Goal: Navigation & Orientation: Find specific page/section

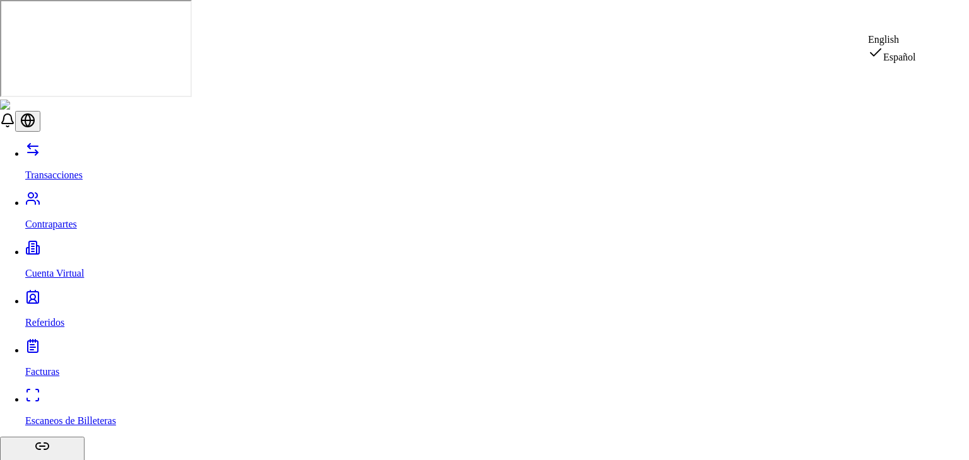
click at [893, 45] on div "English" at bounding box center [892, 39] width 48 height 11
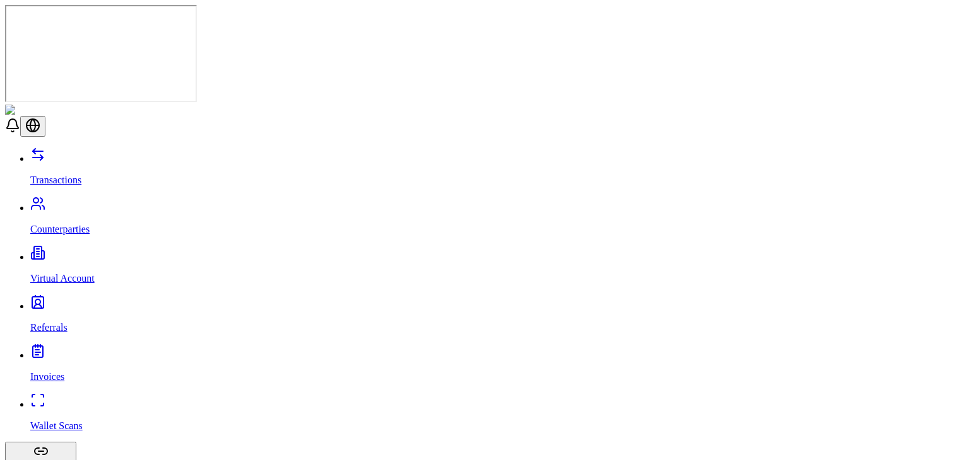
click at [77, 153] on link "Transactions" at bounding box center [497, 169] width 934 height 33
click at [71, 202] on link "Counterparties" at bounding box center [497, 218] width 934 height 33
click at [387, 105] on header at bounding box center [484, 121] width 959 height 32
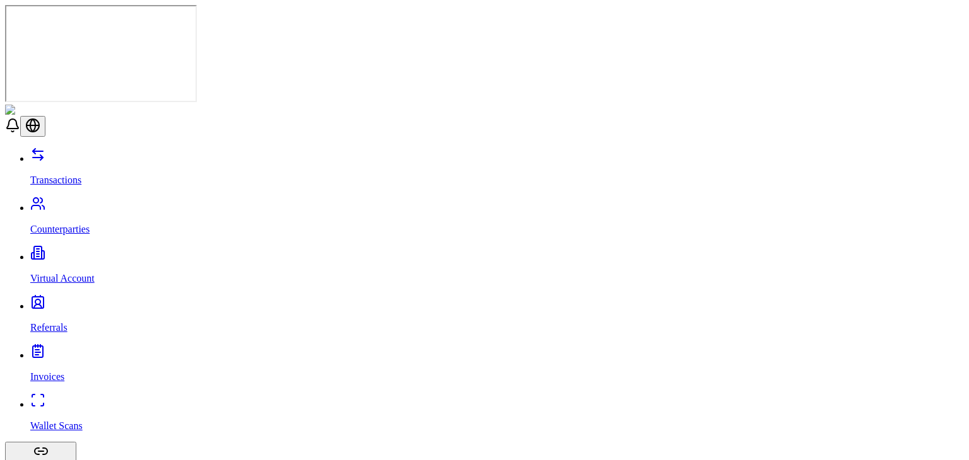
click at [90, 273] on p "Virtual Account" at bounding box center [497, 278] width 934 height 11
click at [63, 301] on link "Referrals" at bounding box center [497, 317] width 934 height 33
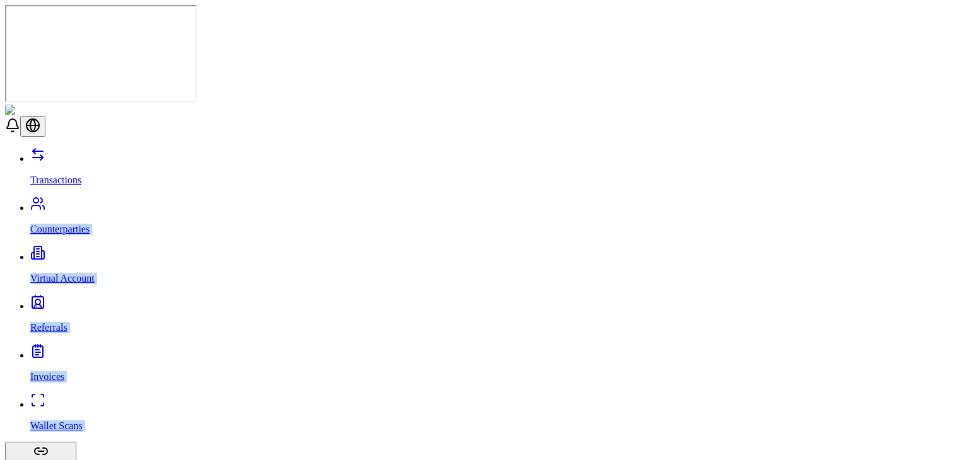
drag, startPoint x: 174, startPoint y: 105, endPoint x: 103, endPoint y: 54, distance: 87.2
click at [103, 153] on link "Transactions" at bounding box center [497, 169] width 934 height 33
click at [91, 224] on p "Counterparties" at bounding box center [497, 229] width 934 height 11
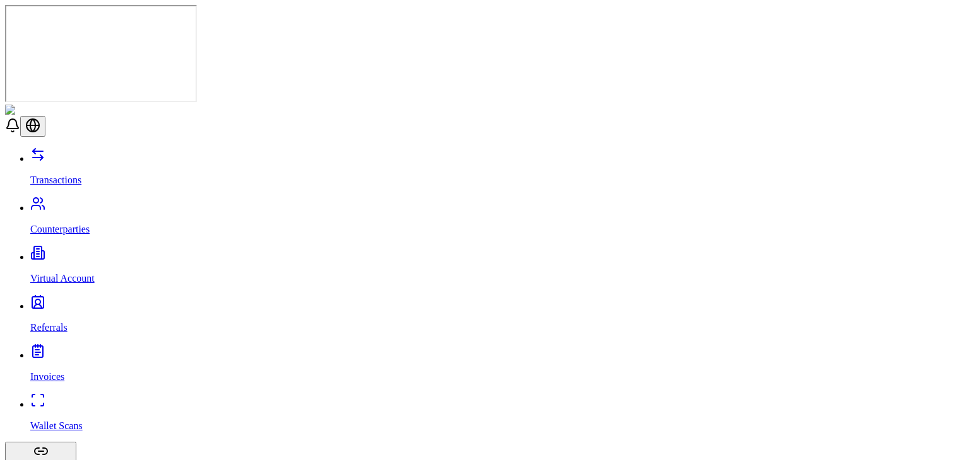
click at [117, 252] on link "Virtual Account" at bounding box center [497, 268] width 934 height 33
click at [83, 301] on link "Referrals" at bounding box center [497, 317] width 934 height 33
click at [81, 350] on link "Invoices" at bounding box center [497, 366] width 934 height 33
click at [81, 421] on p "Wallet Scans" at bounding box center [497, 426] width 934 height 11
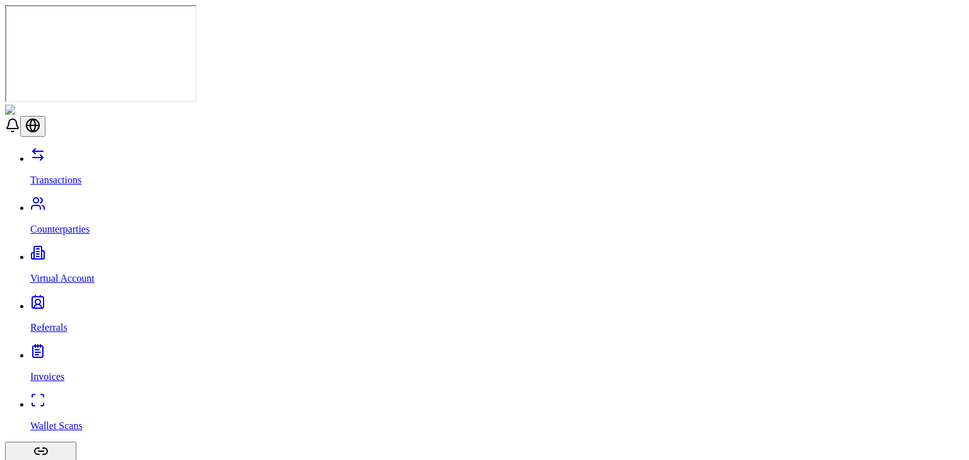
click at [119, 202] on link "Counterparties" at bounding box center [497, 218] width 934 height 33
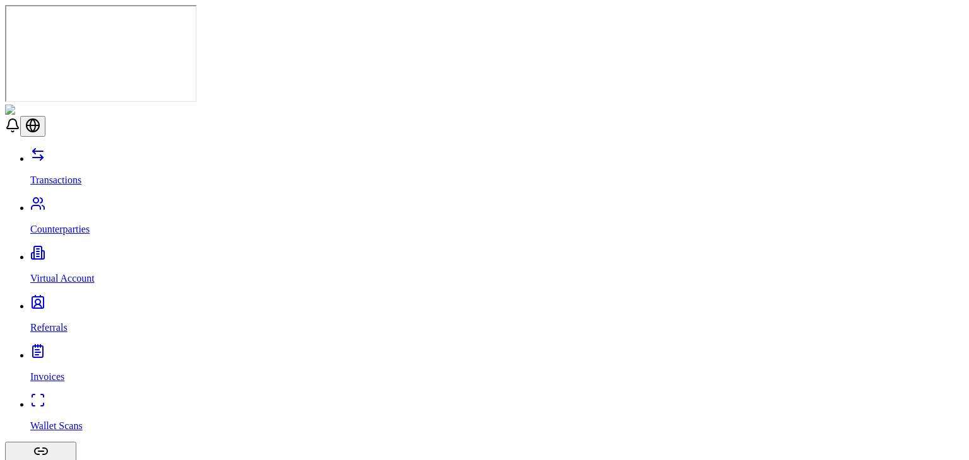
click at [107, 153] on link "Transactions" at bounding box center [497, 169] width 934 height 33
click at [40, 202] on link "Counterparties" at bounding box center [497, 218] width 934 height 33
click at [113, 153] on link "Transactions" at bounding box center [497, 169] width 934 height 33
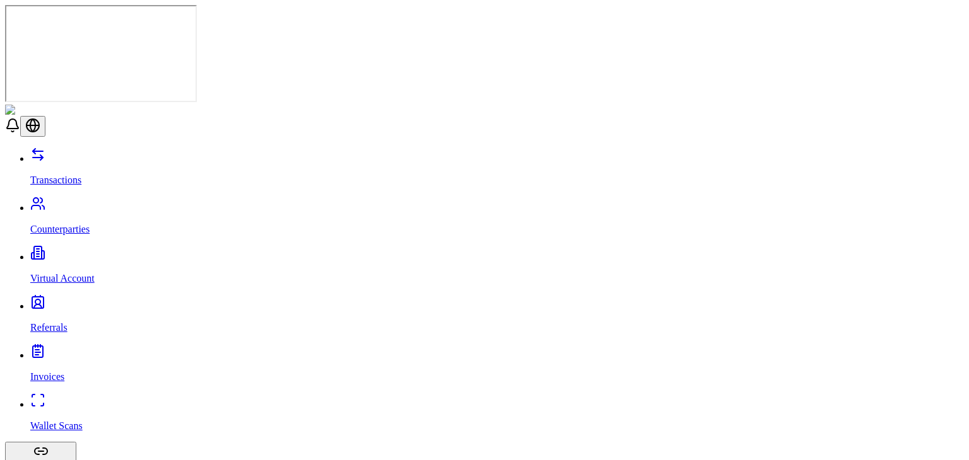
click at [107, 202] on link "Counterparties" at bounding box center [497, 218] width 934 height 33
click at [98, 252] on link "Virtual Account" at bounding box center [497, 268] width 934 height 33
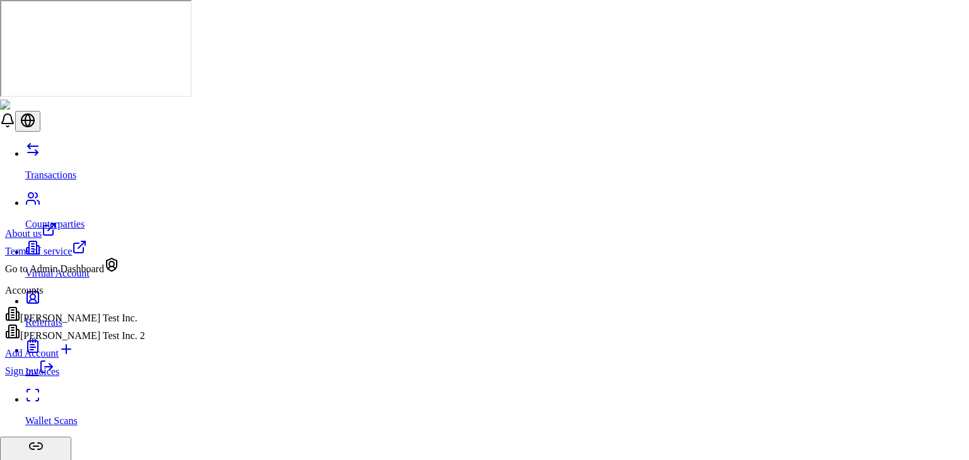
click at [54, 377] on link "Sign out" at bounding box center [29, 371] width 49 height 11
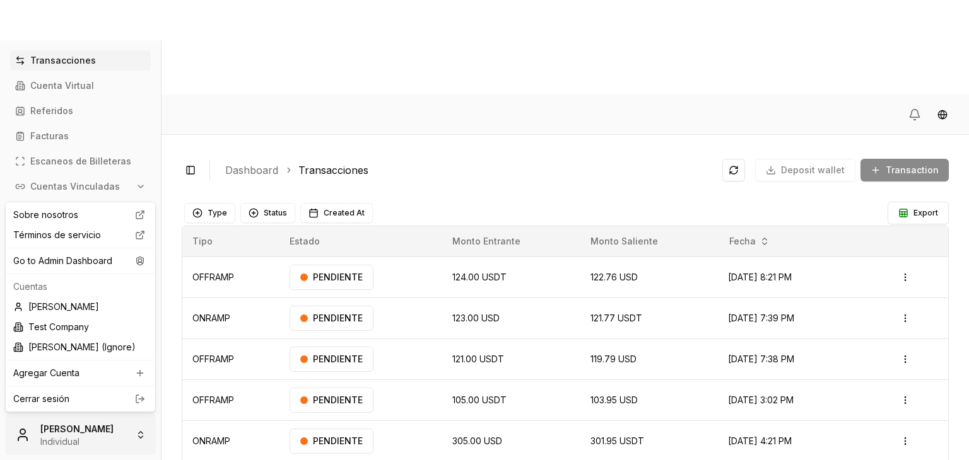
click at [121, 430] on html "Transacciones Cuenta Virtual Referidos Facturas Escaneos de Billeteras Cuentas …" at bounding box center [484, 277] width 969 height 555
click at [127, 258] on div "Go to Admin Dashboard" at bounding box center [80, 261] width 144 height 20
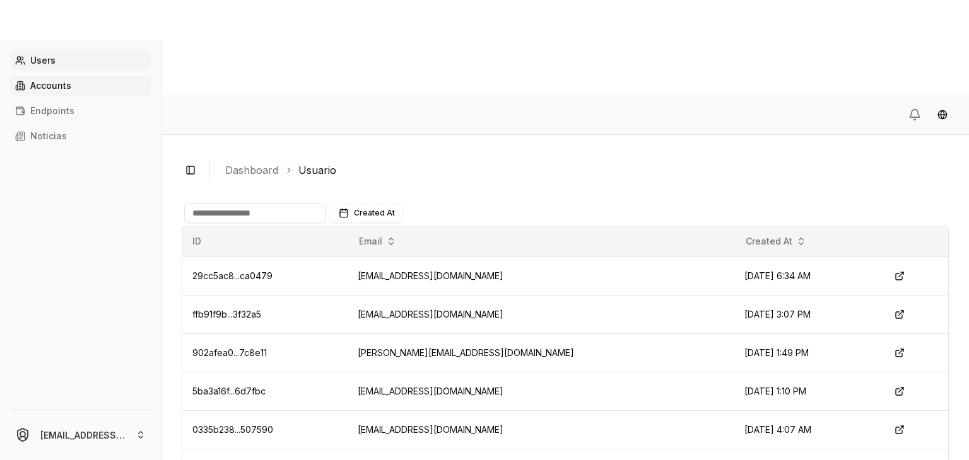
click at [81, 86] on link "Accounts" at bounding box center [80, 86] width 141 height 20
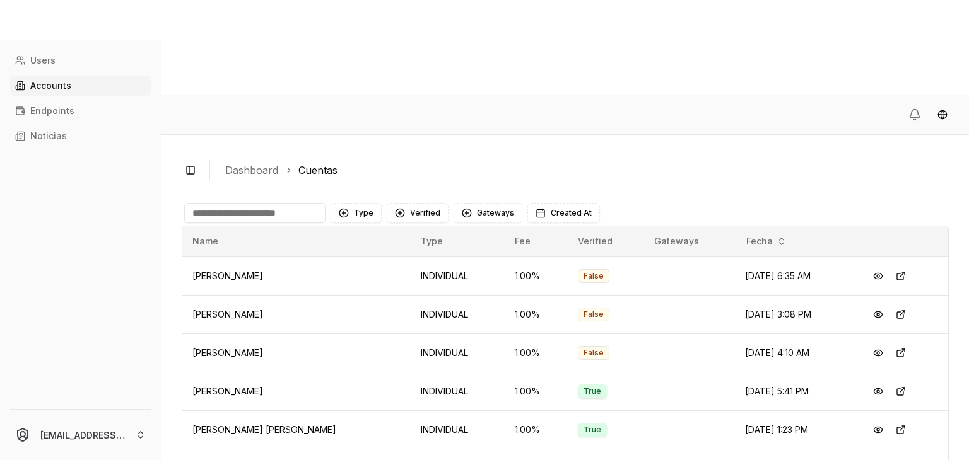
click at [217, 203] on input at bounding box center [254, 213] width 141 height 20
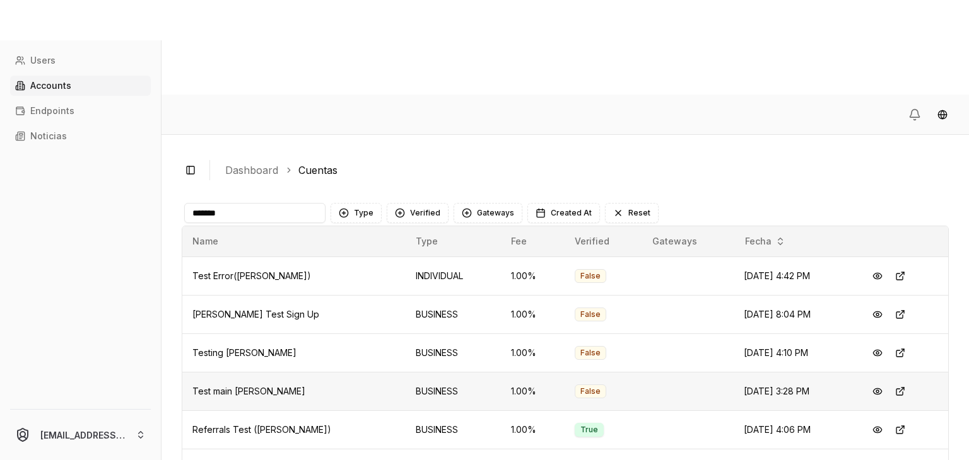
scroll to position [67, 0]
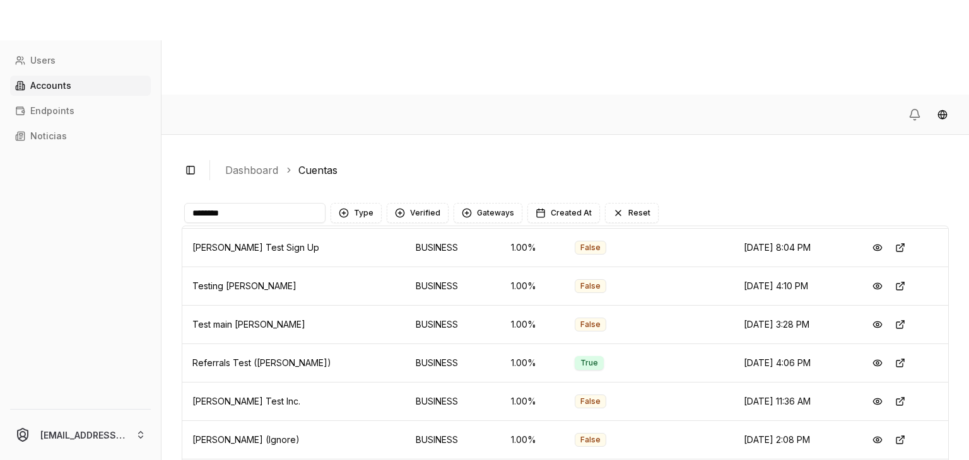
type input "*******"
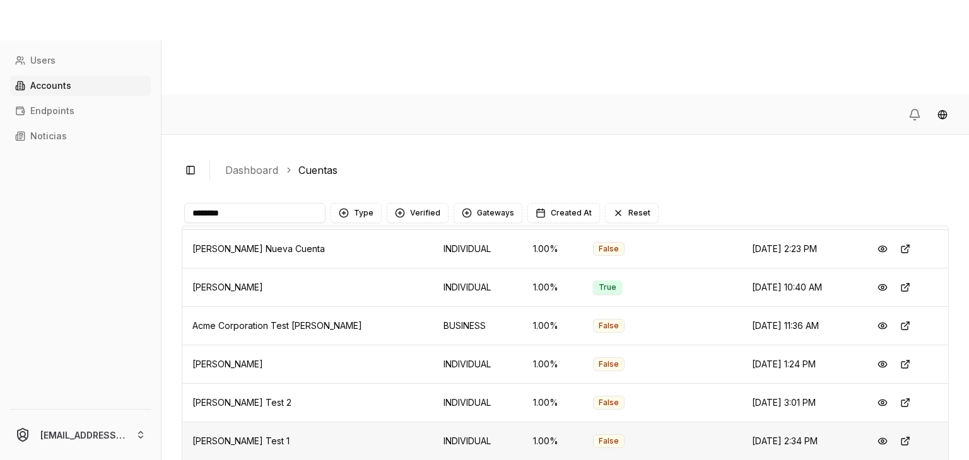
scroll to position [67, 0]
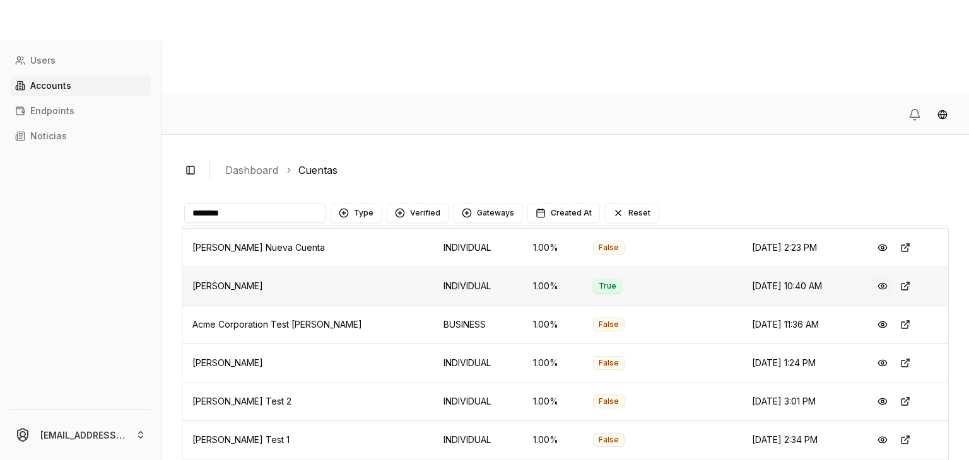
click at [871, 275] on button at bounding box center [882, 286] width 23 height 23
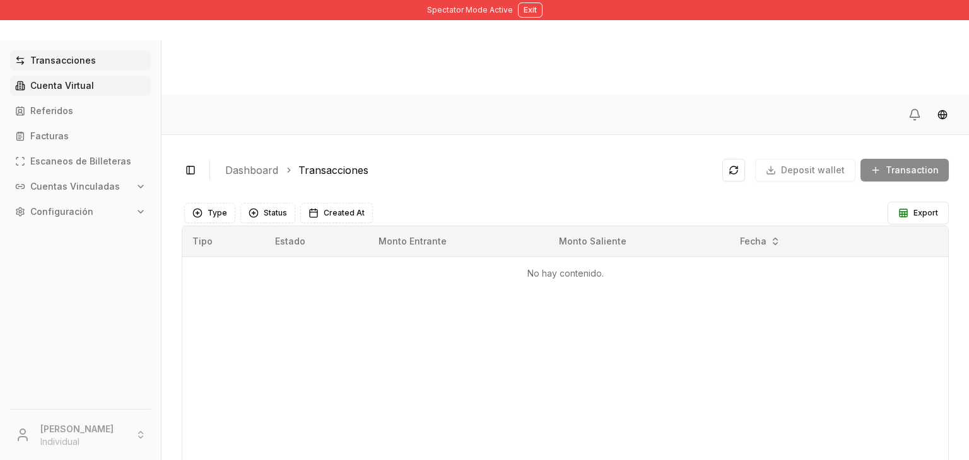
click at [95, 86] on link "Cuenta Virtual" at bounding box center [80, 86] width 141 height 20
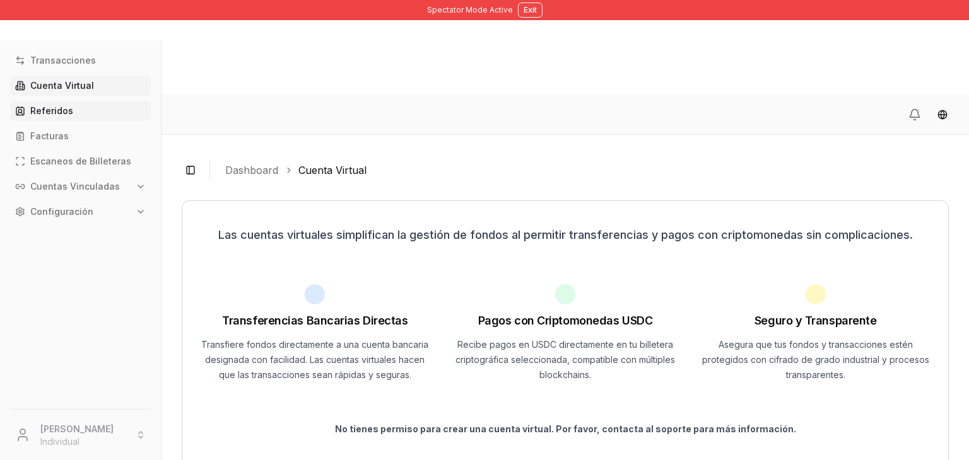
click at [86, 111] on link "Referidos" at bounding box center [80, 111] width 141 height 20
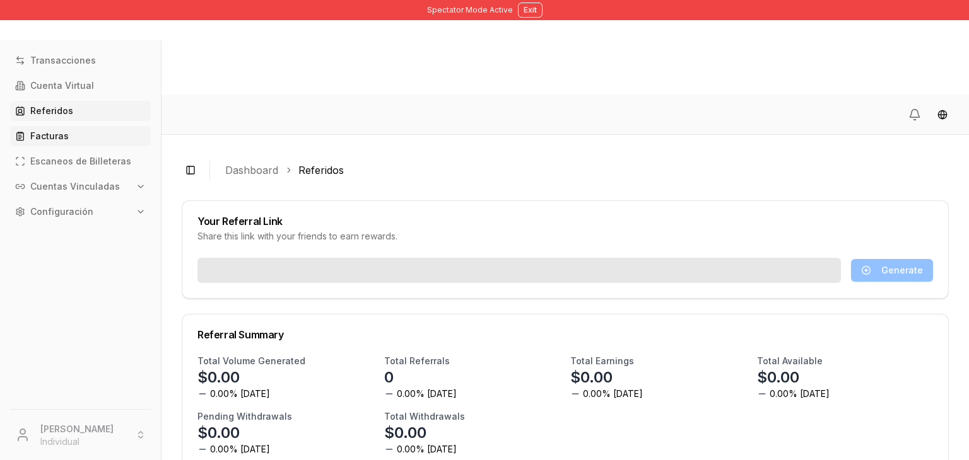
click at [83, 137] on link "Facturas" at bounding box center [80, 136] width 141 height 20
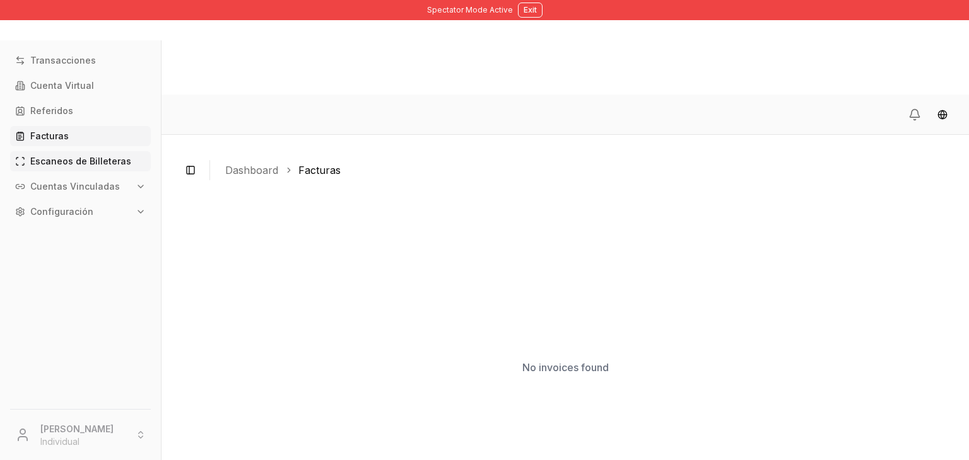
click at [121, 171] on link "Escaneos de Billeteras" at bounding box center [80, 161] width 141 height 20
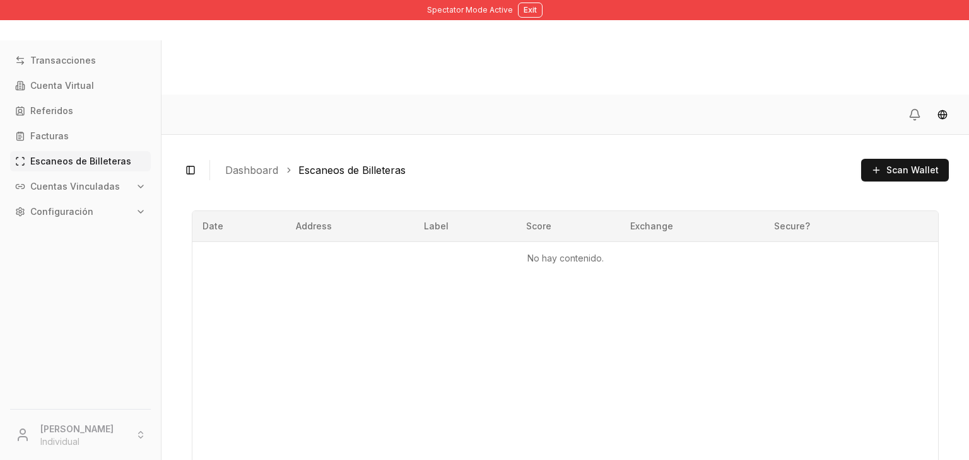
click at [124, 187] on button "Cuentas Vinculadas" at bounding box center [80, 187] width 141 height 20
click at [108, 213] on link "Billeteras" at bounding box center [81, 208] width 110 height 20
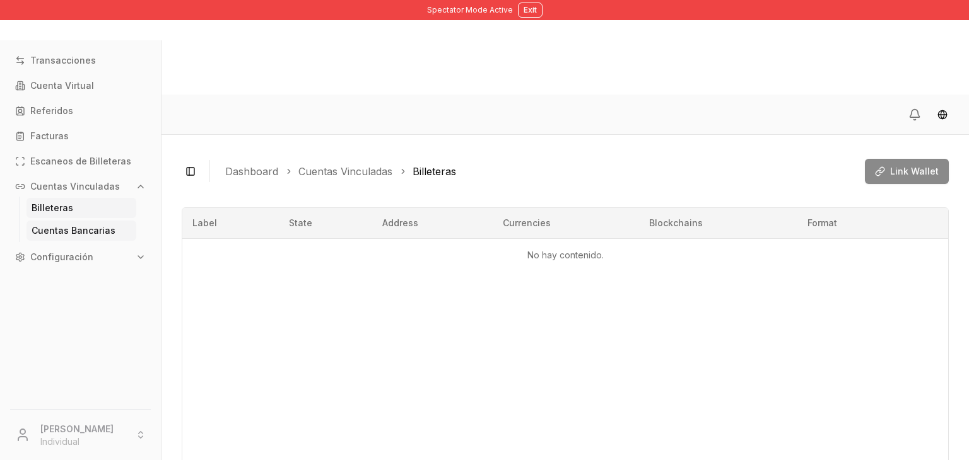
click at [90, 237] on link "Cuentas Bancarias" at bounding box center [81, 231] width 110 height 20
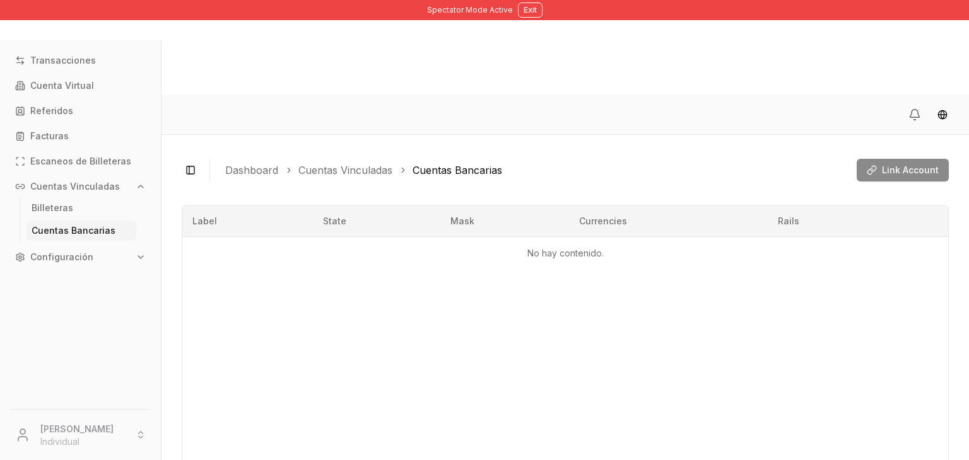
click at [97, 255] on button "Configuración" at bounding box center [80, 257] width 141 height 20
click at [78, 324] on link "Equipo" at bounding box center [81, 324] width 110 height 20
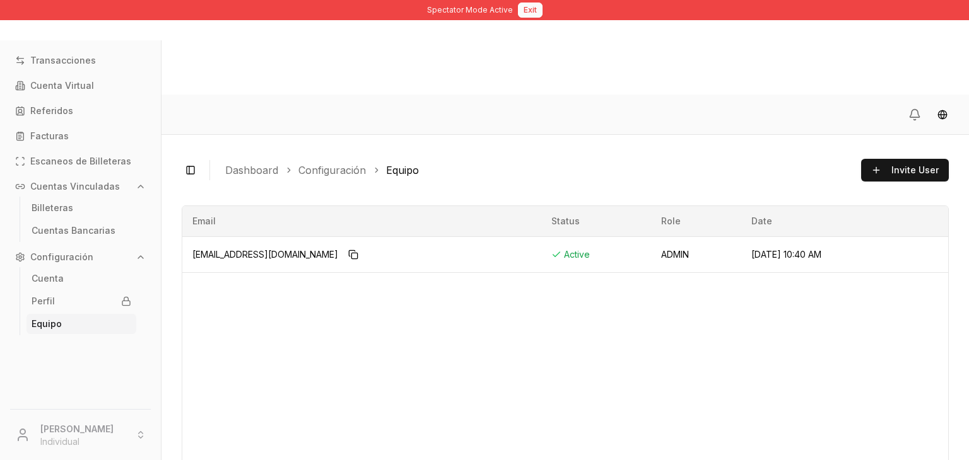
click at [524, 16] on button "Exit" at bounding box center [530, 10] width 25 height 15
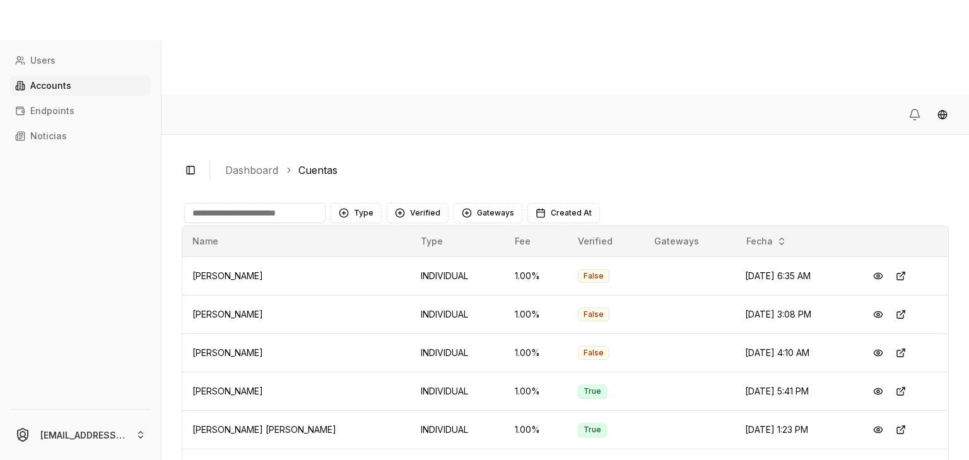
click at [291, 203] on input at bounding box center [254, 213] width 141 height 20
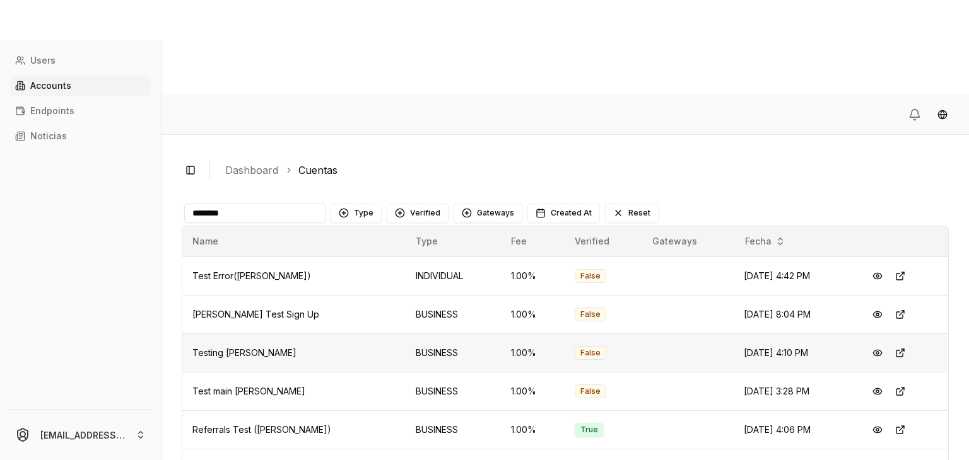
scroll to position [67, 0]
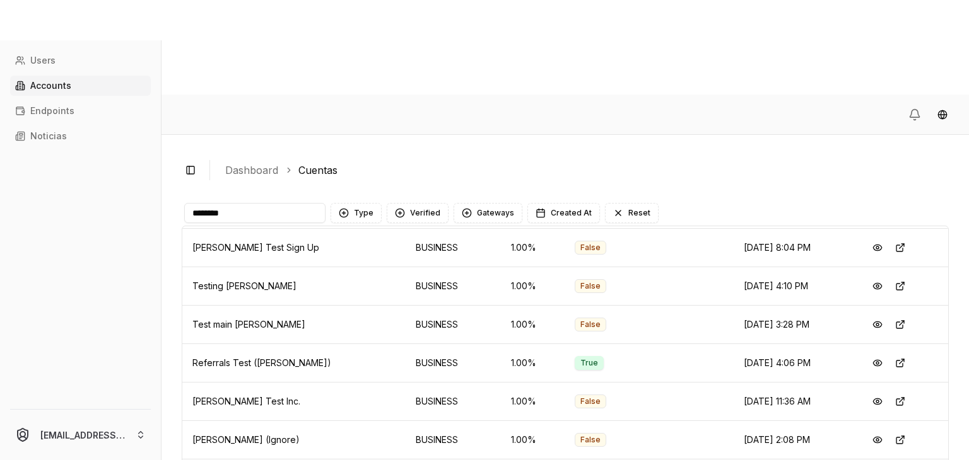
type input "*******"
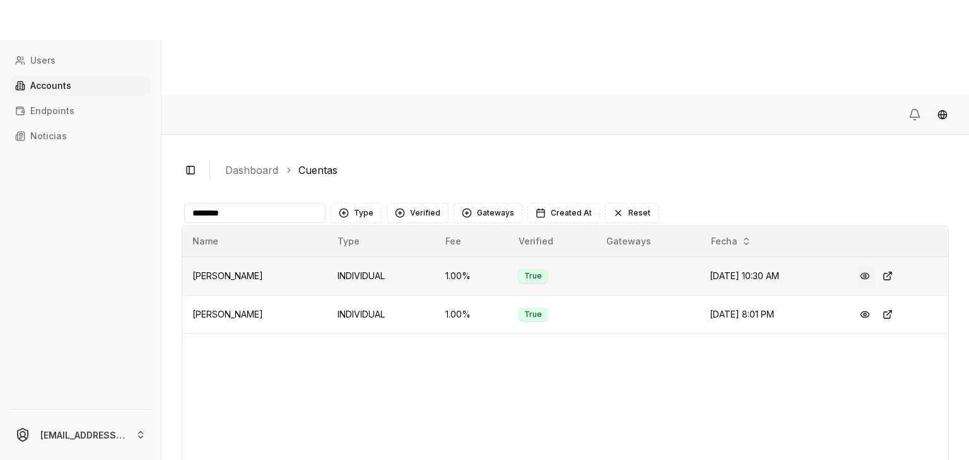
click at [867, 265] on button at bounding box center [864, 276] width 23 height 23
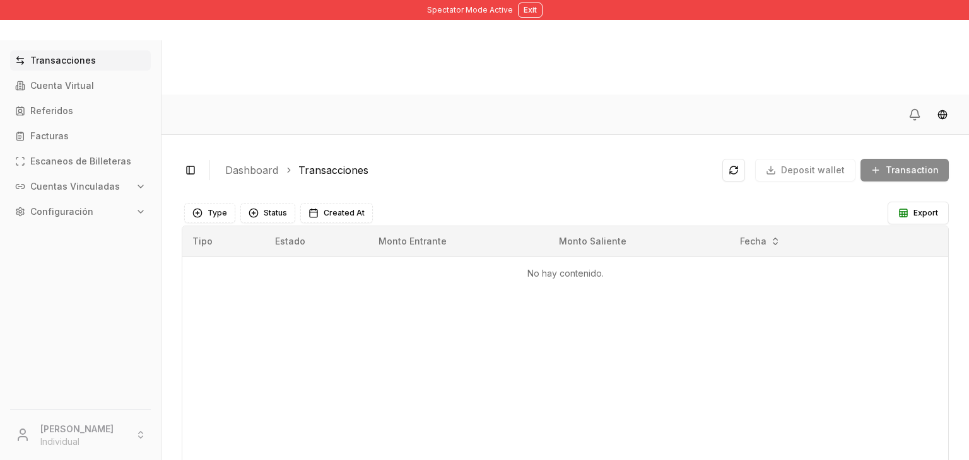
click at [76, 182] on p "Cuentas Vinculadas" at bounding box center [75, 186] width 90 height 9
click at [141, 247] on button "Configuración" at bounding box center [80, 257] width 141 height 20
click at [93, 332] on link "Equipo" at bounding box center [81, 324] width 110 height 20
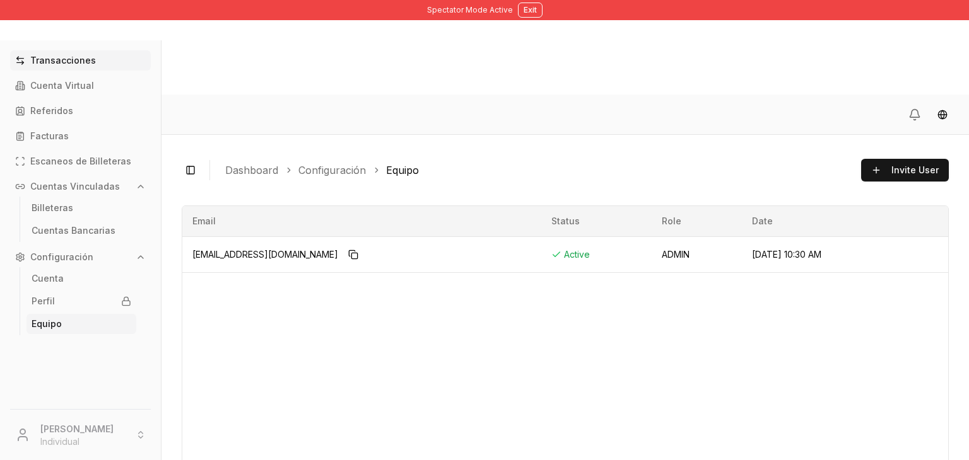
click at [86, 65] on p "Transacciones" at bounding box center [63, 60] width 66 height 9
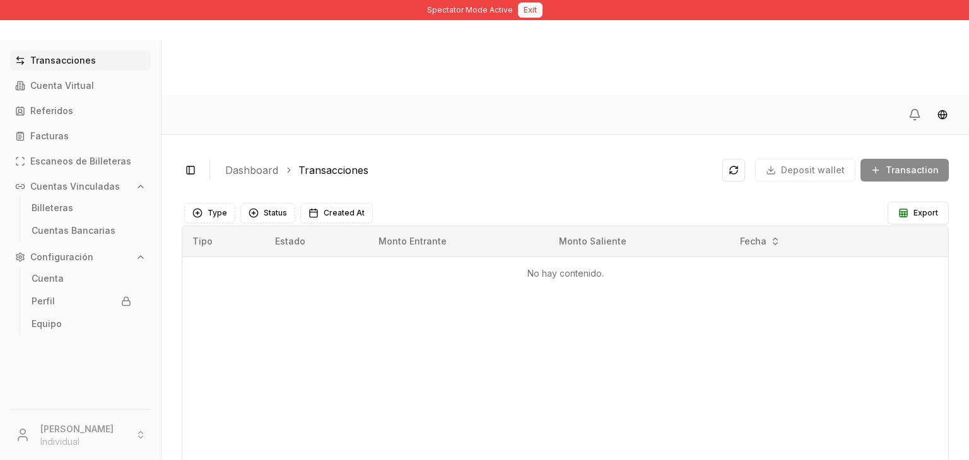
click at [532, 15] on button "Exit" at bounding box center [530, 10] width 25 height 15
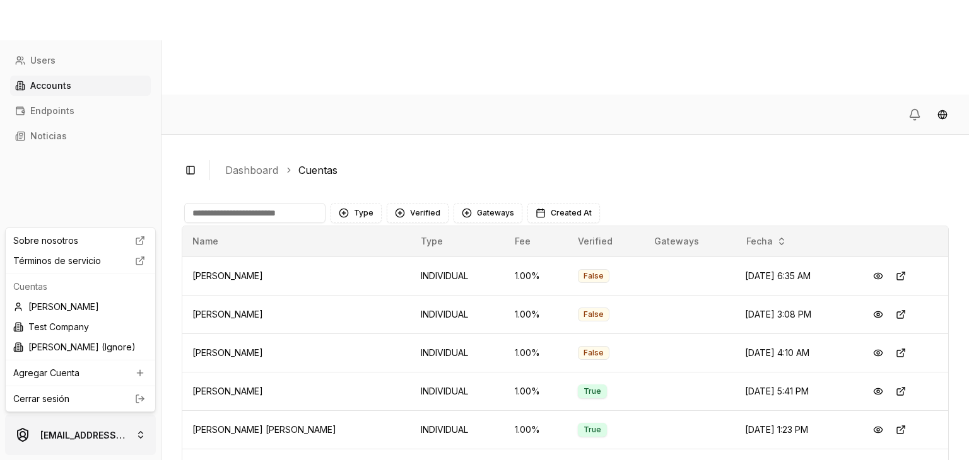
click at [114, 423] on html "Users Accounts Endpoints Noticias brandonalcocertest@gmail.com Toggle Sidebar D…" at bounding box center [484, 277] width 969 height 555
click at [131, 407] on div "Cerrar sesión" at bounding box center [80, 399] width 144 height 20
click at [141, 442] on html "Users Accounts Endpoints Noticias brandonalcocertest@gmail.com Toggle Sidebar D…" at bounding box center [484, 277] width 969 height 555
click at [139, 402] on icon at bounding box center [139, 399] width 15 height 10
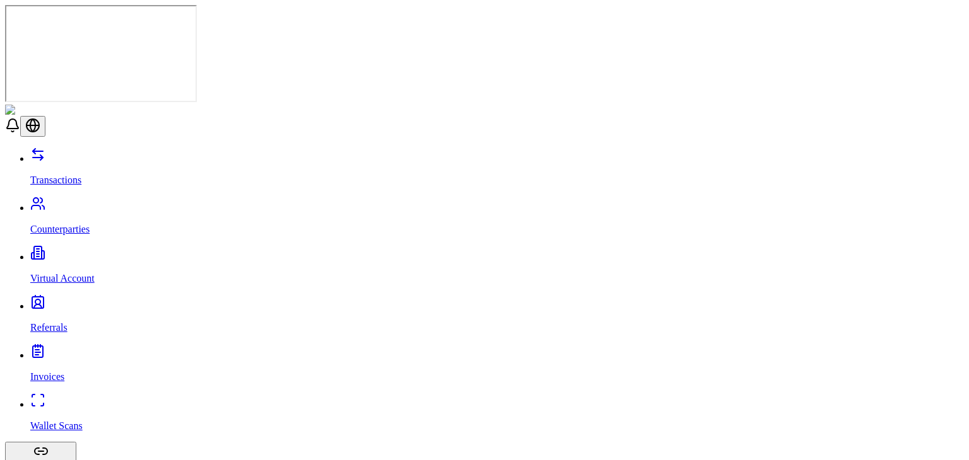
click at [99, 202] on link "Counterparties" at bounding box center [497, 218] width 934 height 33
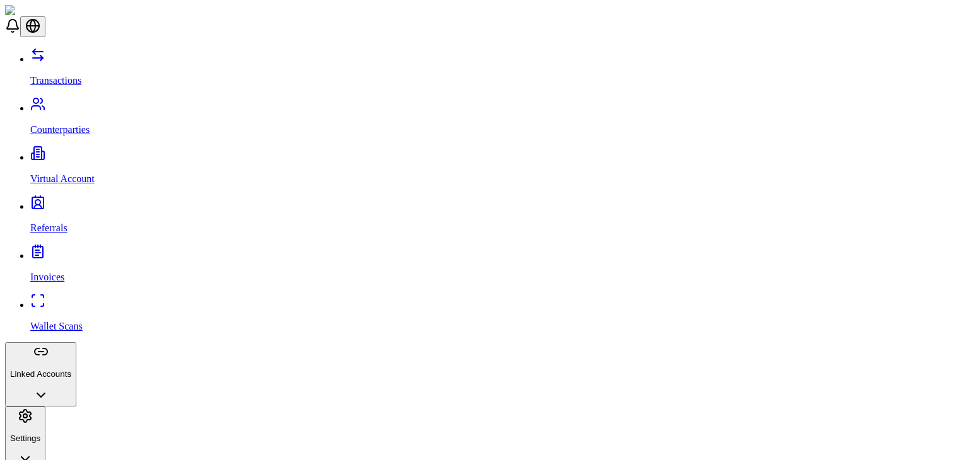
click at [78, 152] on link "Virtual Account" at bounding box center [497, 168] width 934 height 33
click at [71, 370] on p "Linked Accounts" at bounding box center [40, 374] width 61 height 9
click at [95, 417] on link "Wallets" at bounding box center [497, 422] width 934 height 11
click at [86, 269] on div "Transactions Counterparties Virtual Account Referrals Invoices Wallet Scans Lin…" at bounding box center [484, 285] width 959 height 476
click at [81, 438] on p "Bank Accounts" at bounding box center [497, 443] width 934 height 11
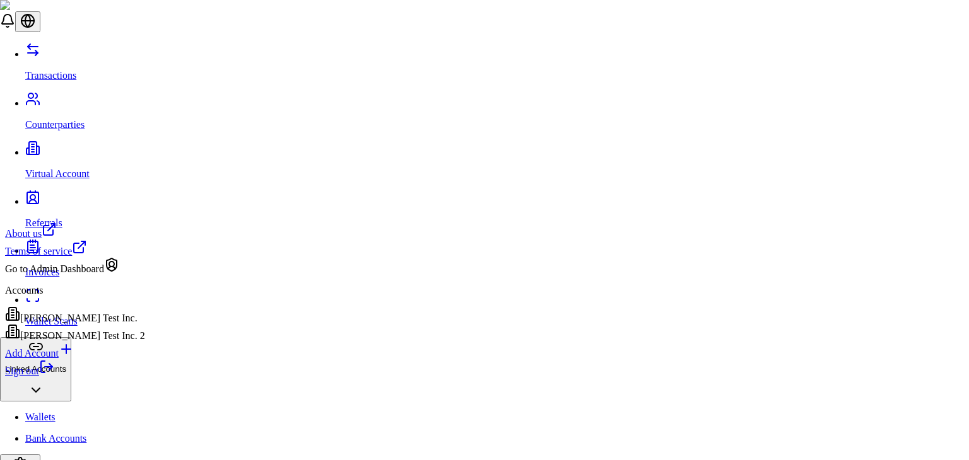
click at [126, 377] on div "Sign out" at bounding box center [75, 369] width 140 height 18
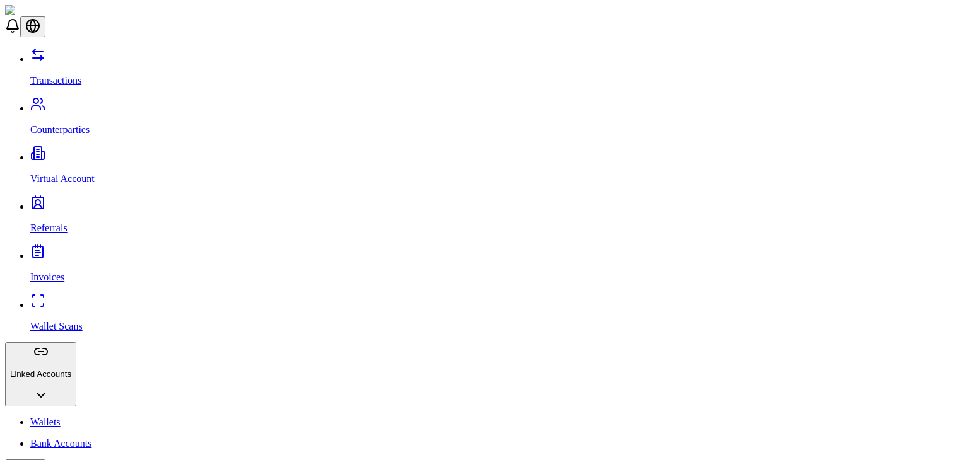
click at [114, 401] on div "Transactions Counterparties Virtual Account Referrals Invoices Wallet Scans Lin…" at bounding box center [484, 377] width 959 height 660
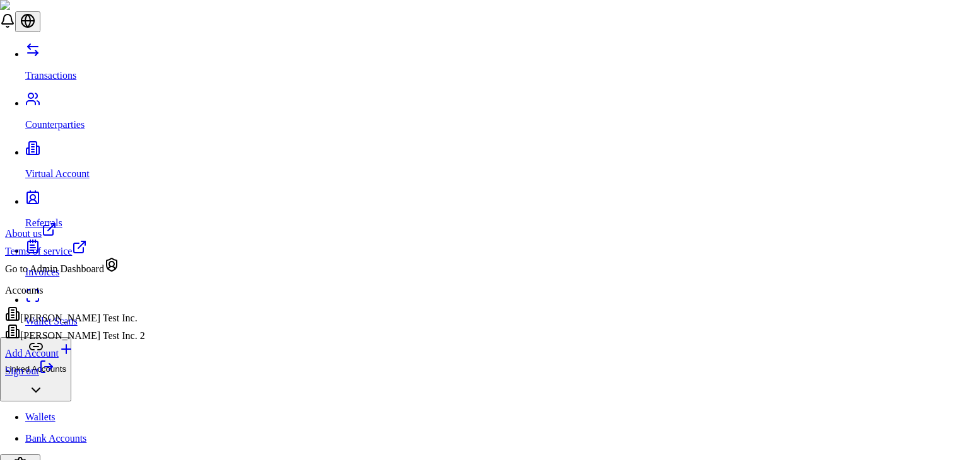
click at [126, 342] on div "[PERSON_NAME] Test Inc. 2" at bounding box center [75, 333] width 140 height 18
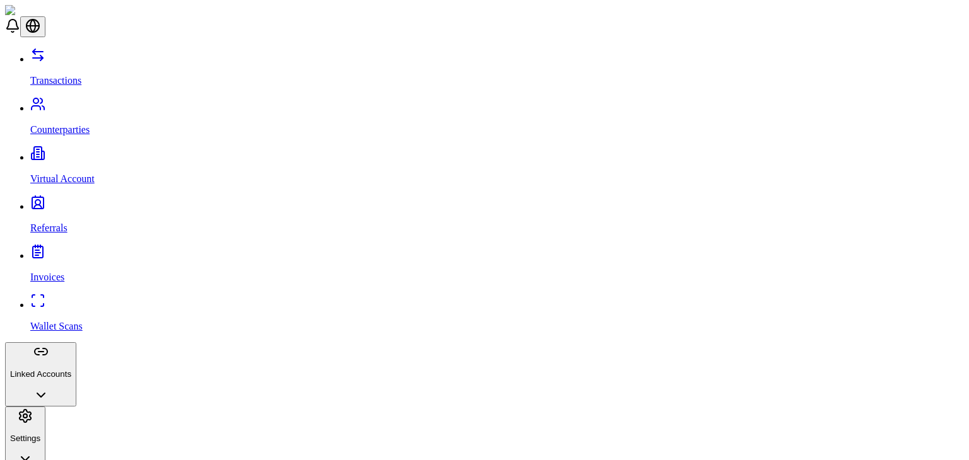
click at [89, 250] on link "Invoices" at bounding box center [497, 266] width 934 height 33
click at [54, 201] on link "Referrals" at bounding box center [497, 217] width 934 height 33
click at [76, 343] on button "Linked Accounts" at bounding box center [40, 375] width 71 height 64
click at [103, 417] on link "Wallets" at bounding box center [497, 422] width 934 height 11
click at [98, 438] on link "Bank Accounts" at bounding box center [497, 443] width 934 height 11
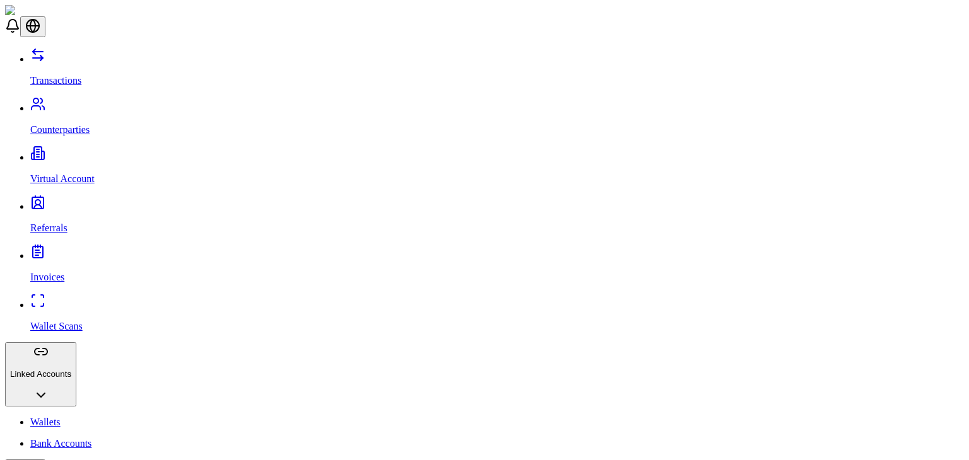
click at [70, 438] on link "Bank Accounts" at bounding box center [497, 443] width 934 height 11
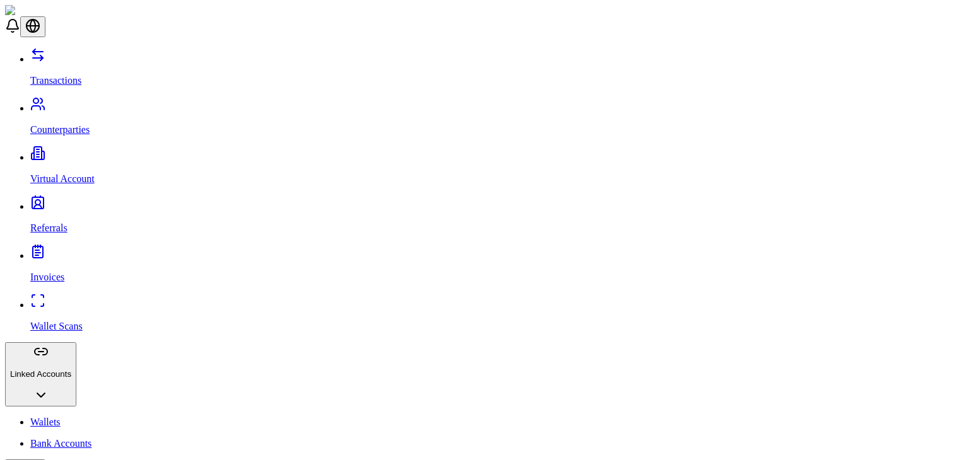
click at [83, 103] on link "Counterparties" at bounding box center [497, 119] width 934 height 33
click at [86, 64] on link "Transactions" at bounding box center [497, 70] width 934 height 33
click at [119, 103] on link "Counterparties" at bounding box center [497, 119] width 934 height 33
click at [105, 64] on link "Transactions" at bounding box center [497, 70] width 934 height 33
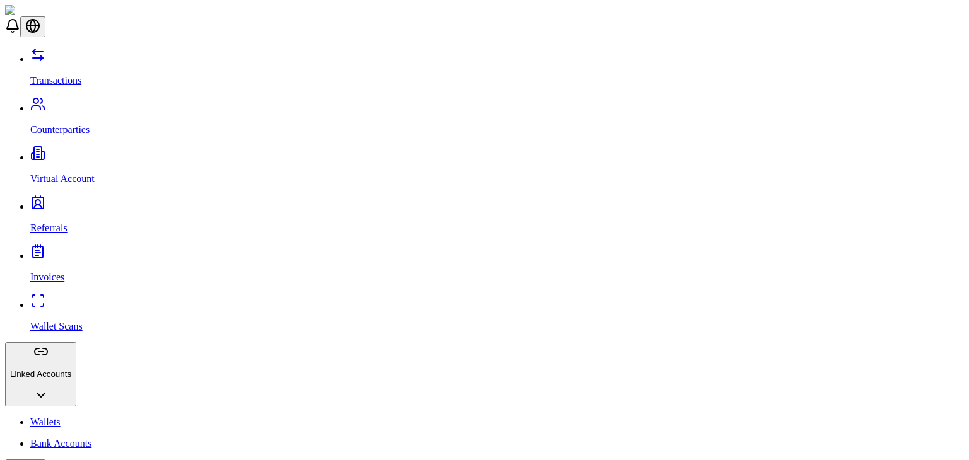
click at [103, 152] on link "Virtual Account" at bounding box center [497, 168] width 934 height 33
click at [92, 201] on link "Referrals" at bounding box center [497, 217] width 934 height 33
click at [90, 250] on link "Invoices" at bounding box center [497, 266] width 934 height 33
click at [89, 300] on link "Wallet Scans" at bounding box center [497, 316] width 934 height 33
click at [83, 417] on link "Wallets" at bounding box center [497, 422] width 934 height 11
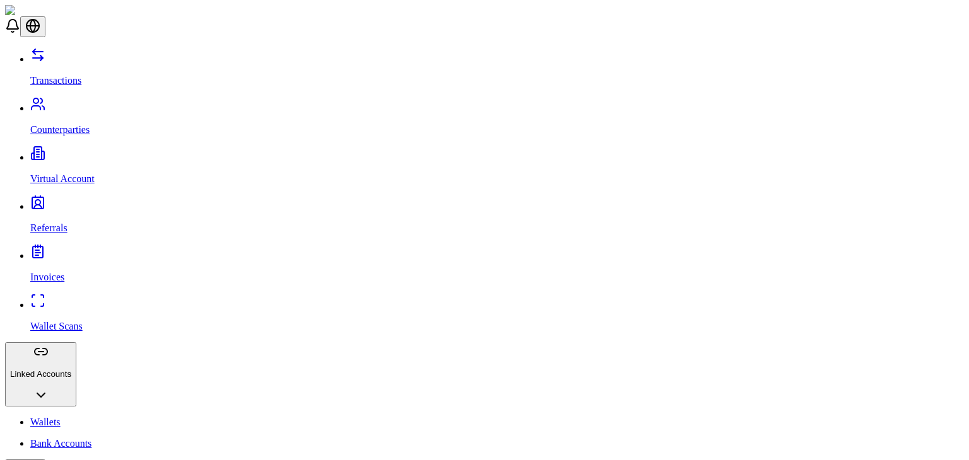
click at [84, 438] on p "Bank Accounts" at bounding box center [497, 443] width 934 height 11
click at [61, 417] on link "Wallets" at bounding box center [497, 422] width 934 height 11
click at [87, 103] on link "Counterparties" at bounding box center [497, 119] width 934 height 33
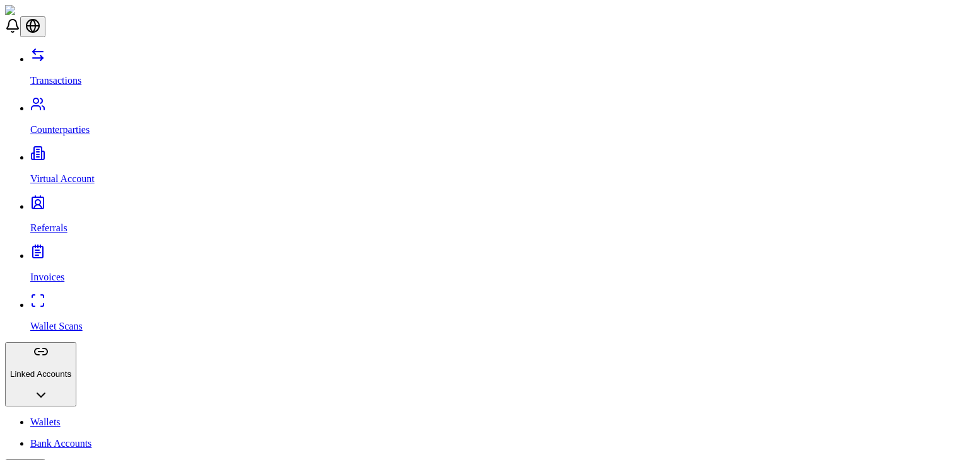
click at [83, 75] on p "Transactions" at bounding box center [497, 80] width 934 height 11
click at [116, 152] on link "Virtual Account" at bounding box center [497, 168] width 934 height 33
click at [105, 103] on link "Counterparties" at bounding box center [497, 119] width 934 height 33
click at [101, 152] on link "Virtual Account" at bounding box center [497, 168] width 934 height 33
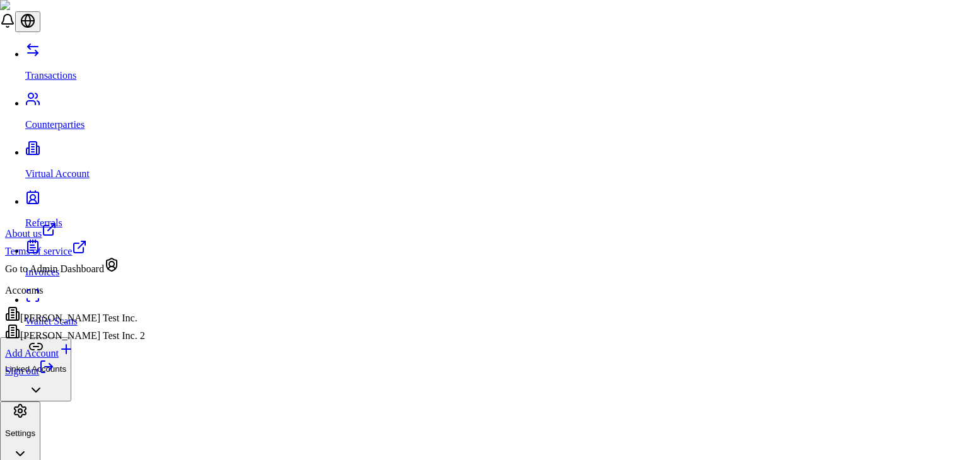
click at [54, 377] on link "Sign out" at bounding box center [29, 371] width 49 height 11
